Goal: Navigation & Orientation: Find specific page/section

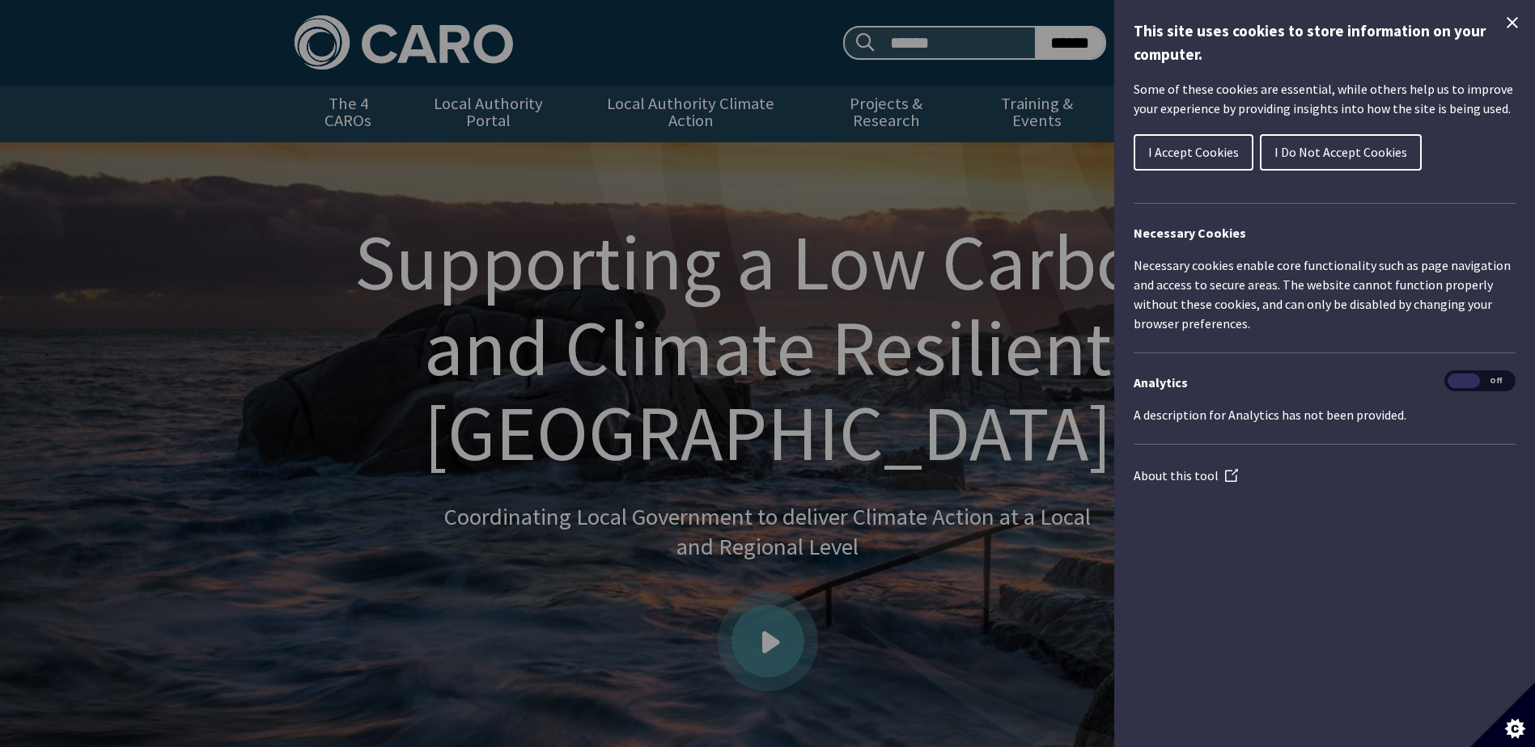
click at [1385, 154] on span "I Do Not Accept Cookies" at bounding box center [1340, 152] width 133 height 16
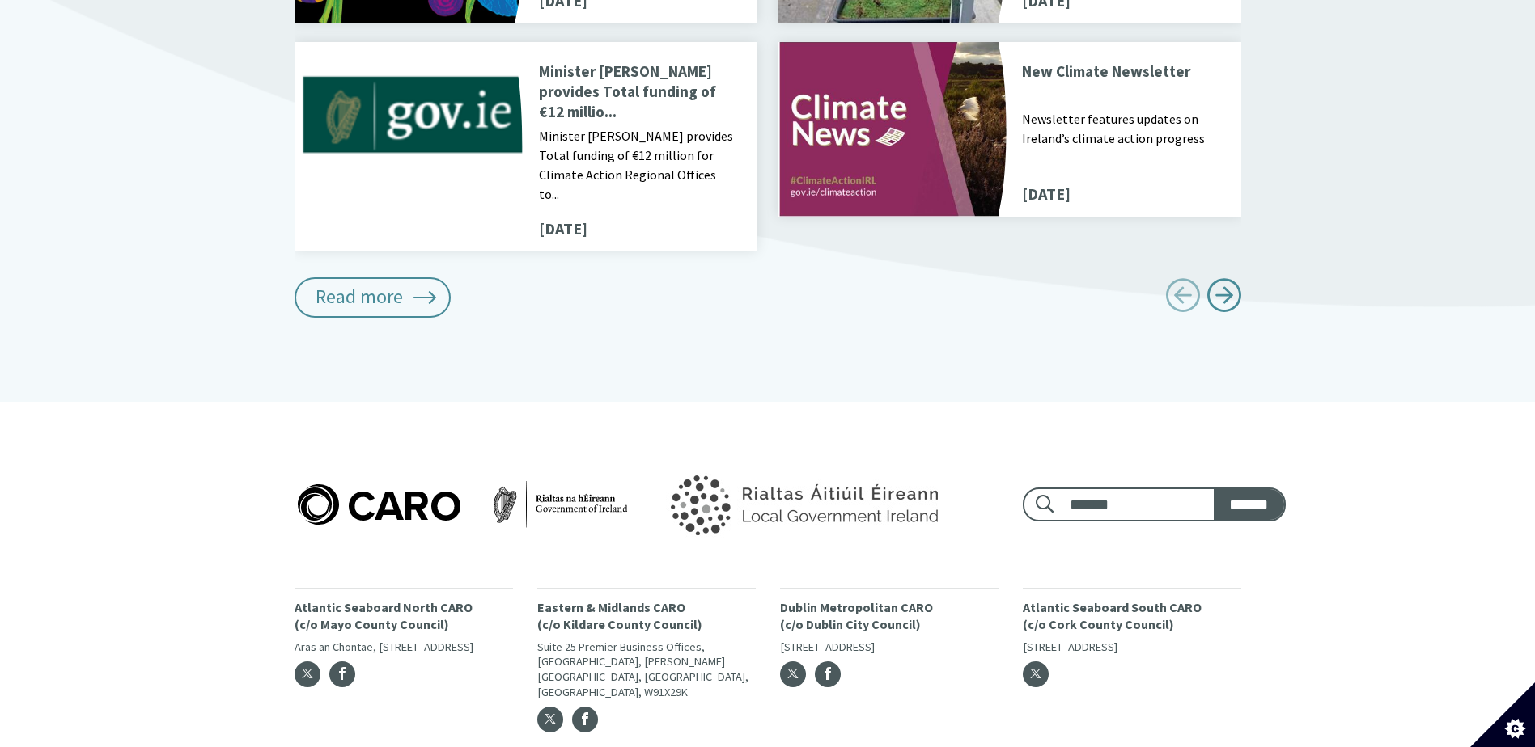
scroll to position [2073, 0]
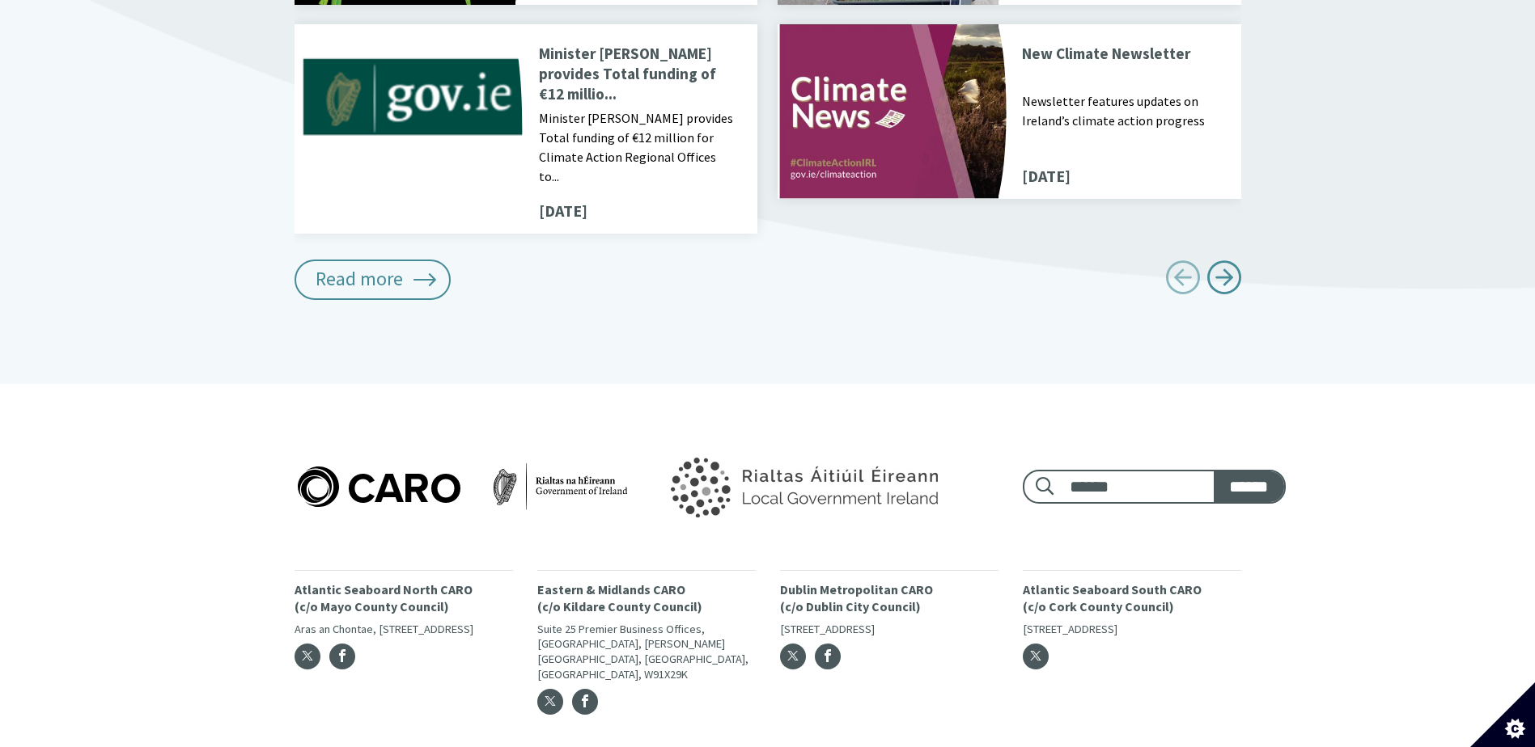
drag, startPoint x: 785, startPoint y: 714, endPoint x: 775, endPoint y: 679, distance: 36.1
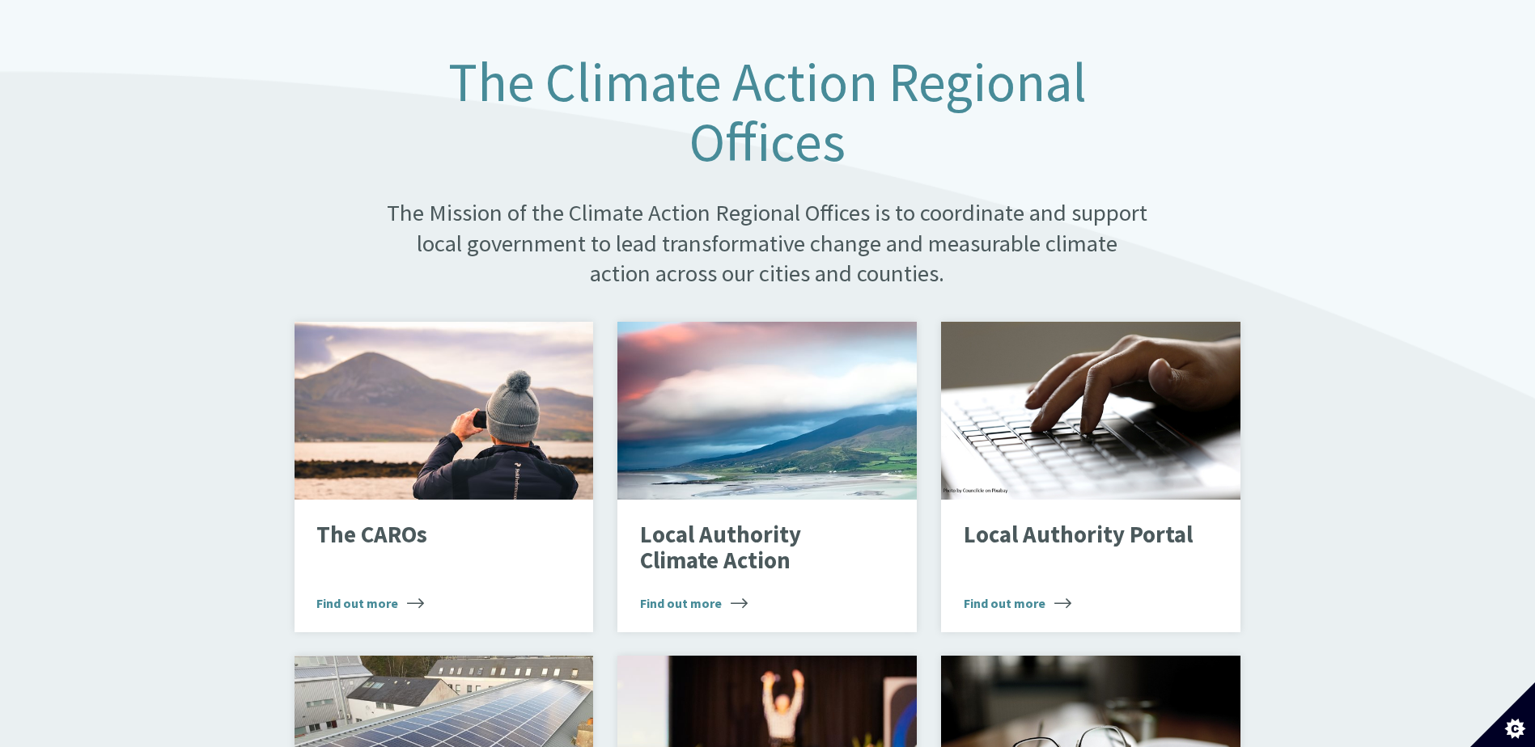
scroll to position [0, 0]
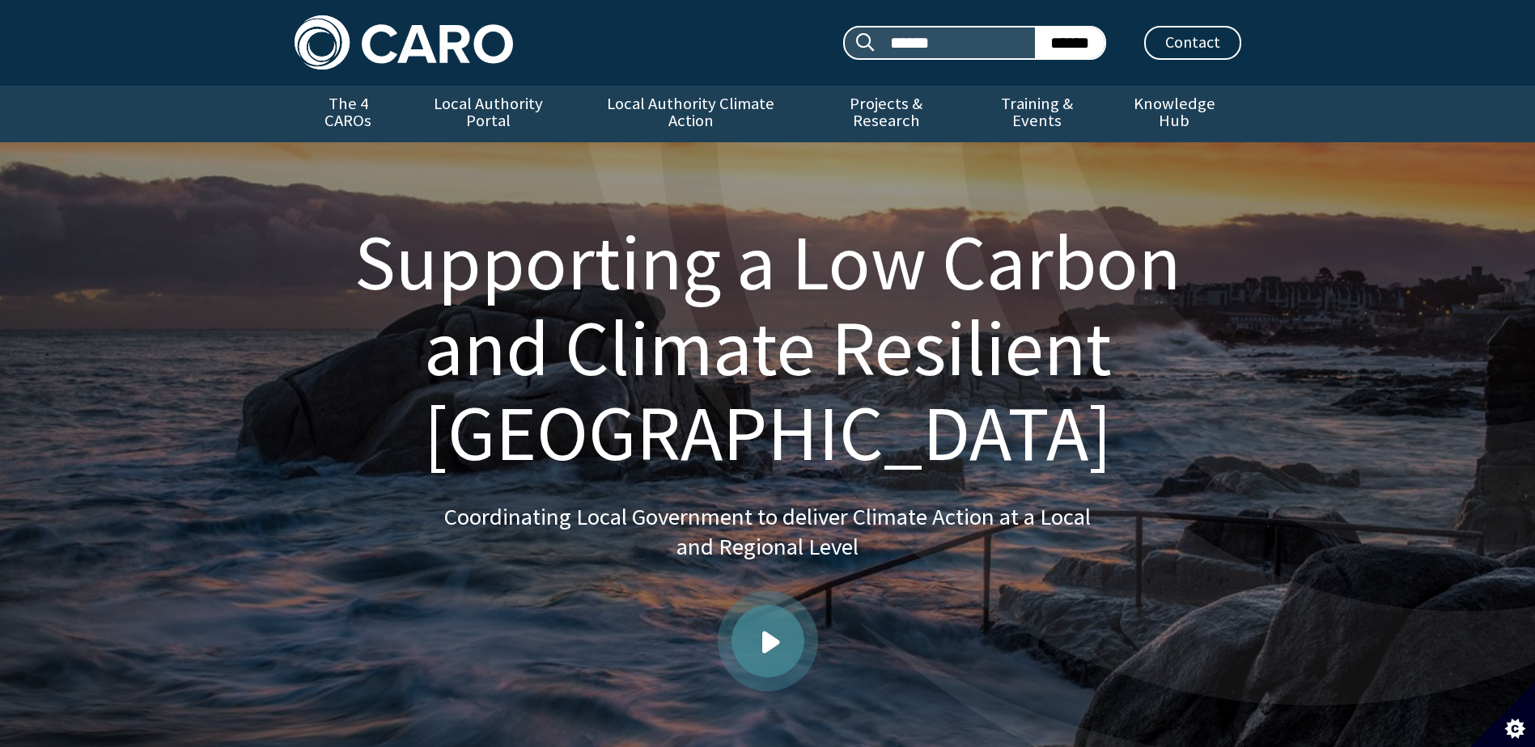
drag, startPoint x: 1375, startPoint y: 663, endPoint x: 1371, endPoint y: 274, distance: 388.3
click at [380, 106] on link "The 4 CAROs" at bounding box center [348, 114] width 108 height 57
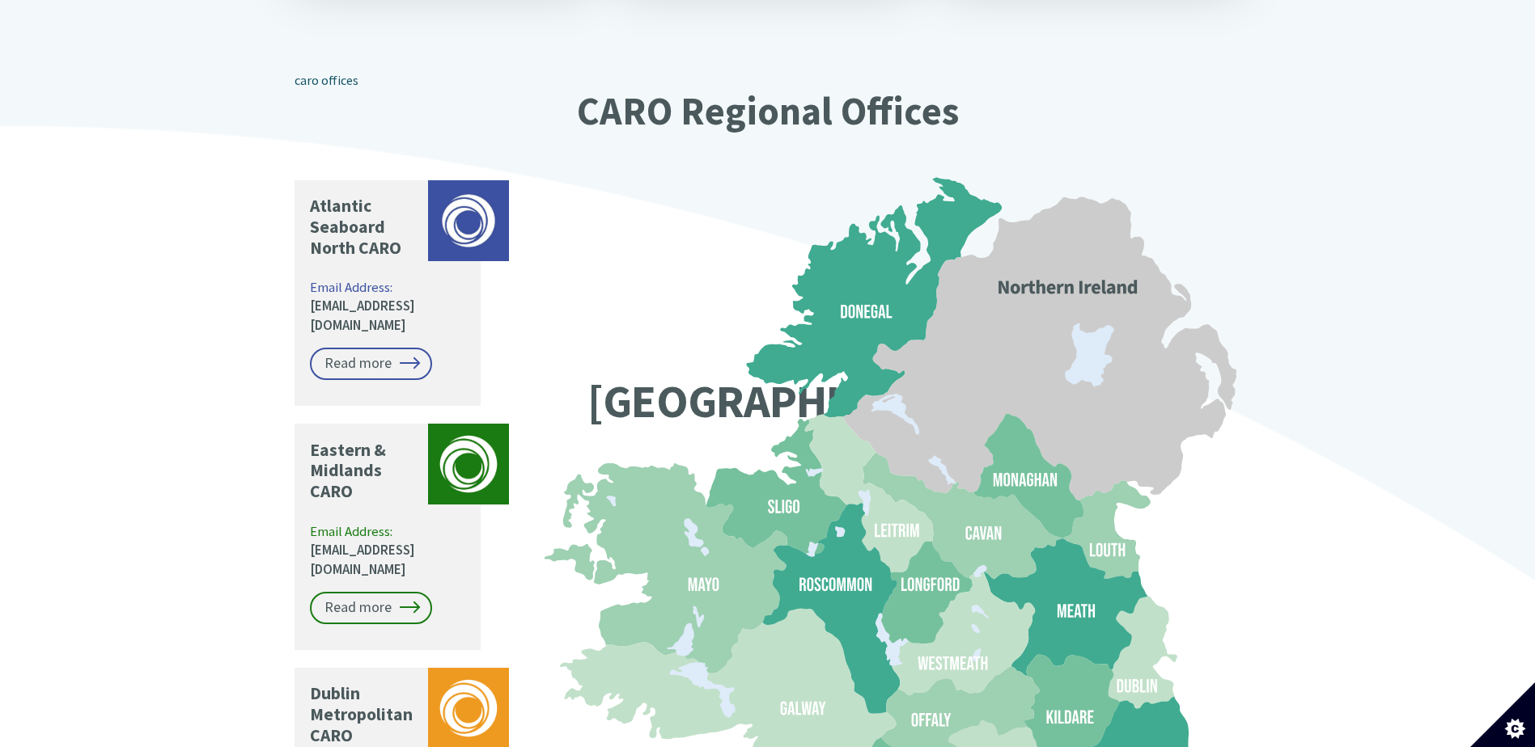
scroll to position [1294, 0]
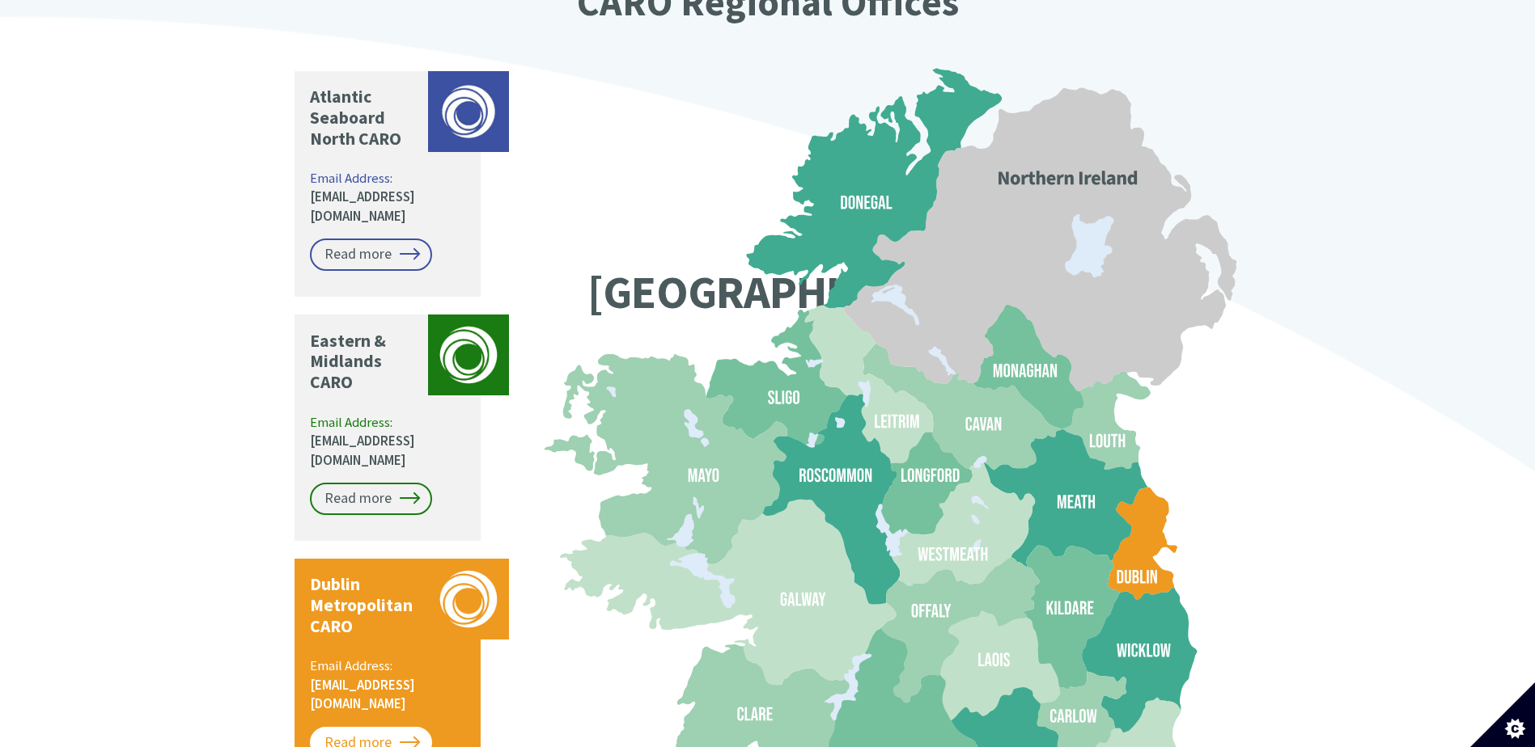
click at [381, 727] on link "Read more" at bounding box center [371, 743] width 122 height 32
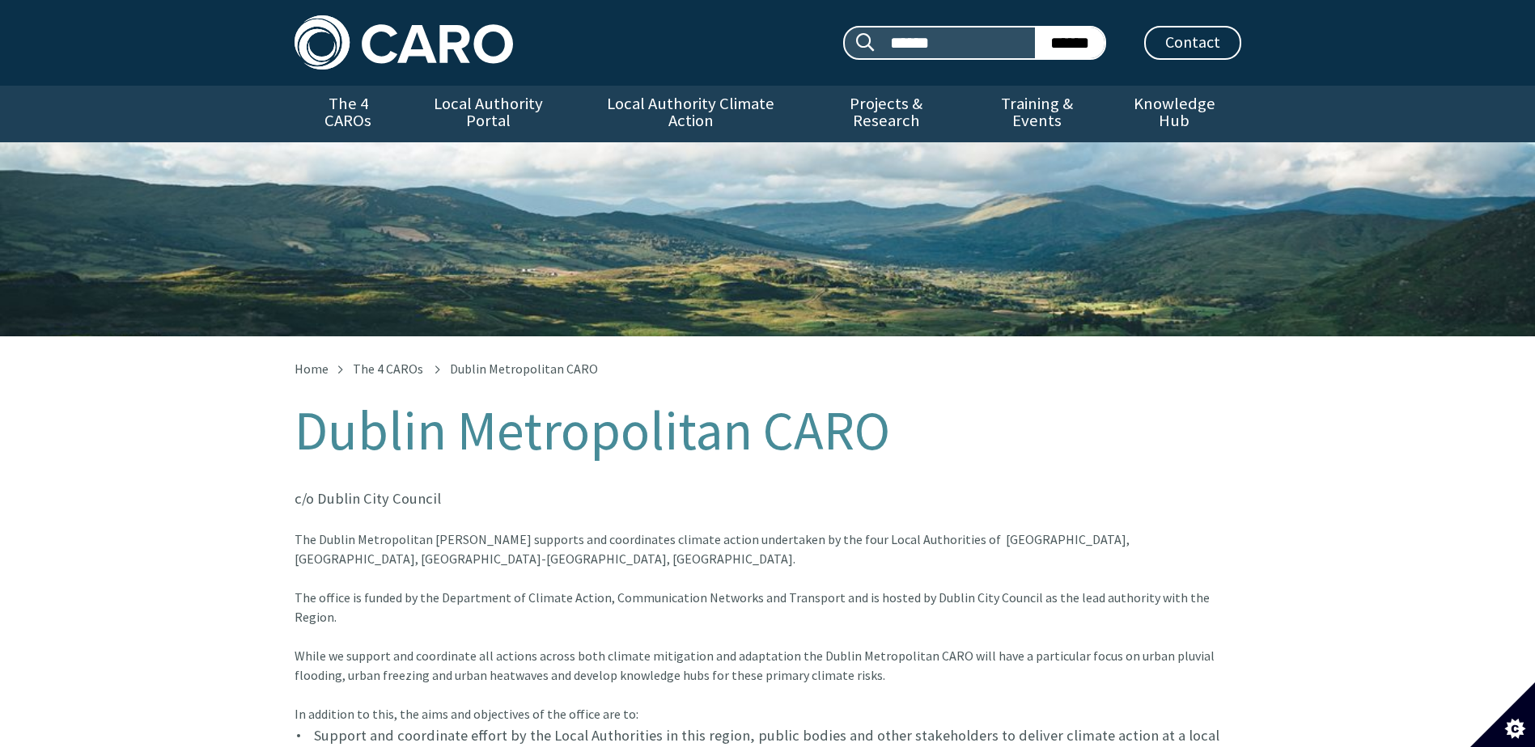
drag, startPoint x: 176, startPoint y: 629, endPoint x: 320, endPoint y: -61, distance: 705.7
